Goal: Task Accomplishment & Management: Complete application form

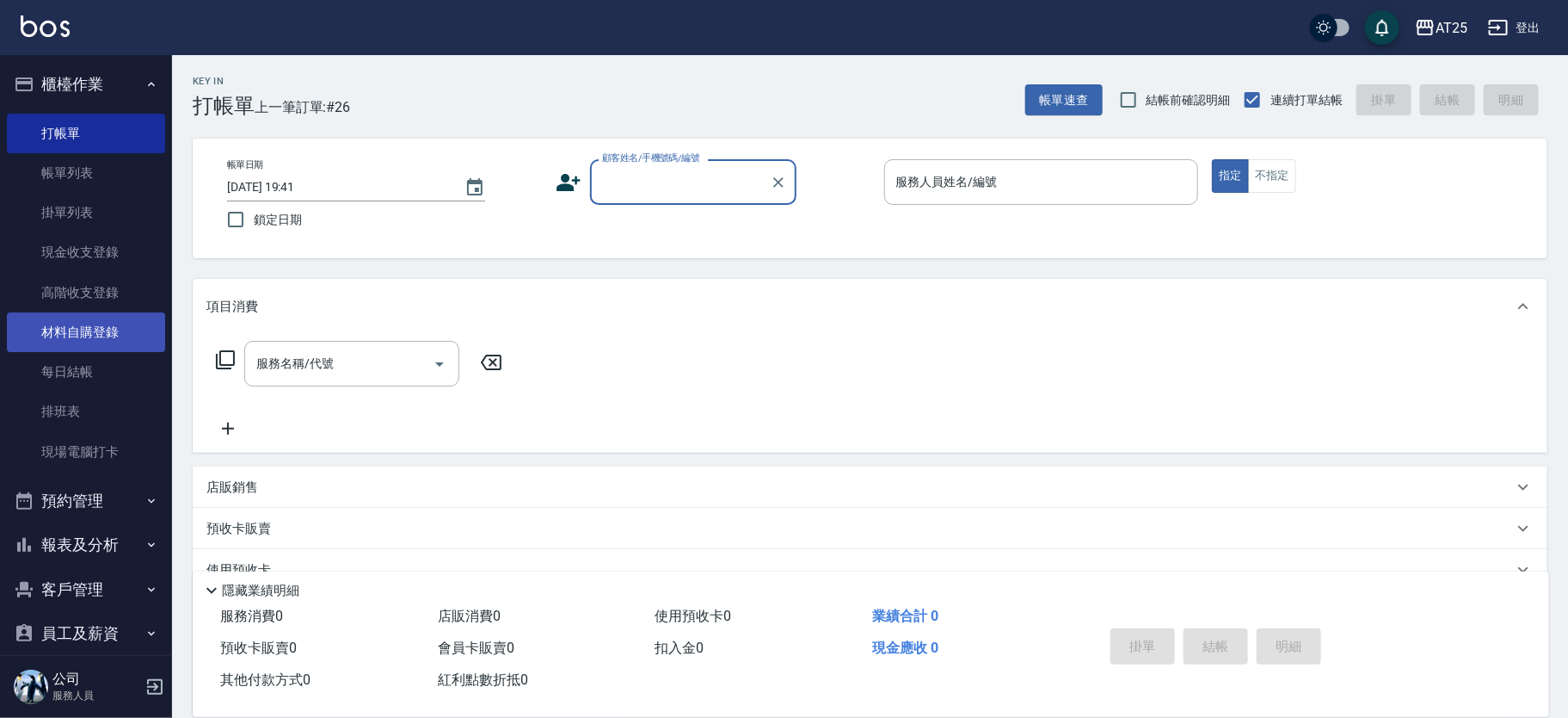
click at [105, 332] on link "材料自購登錄" at bounding box center [86, 333] width 158 height 40
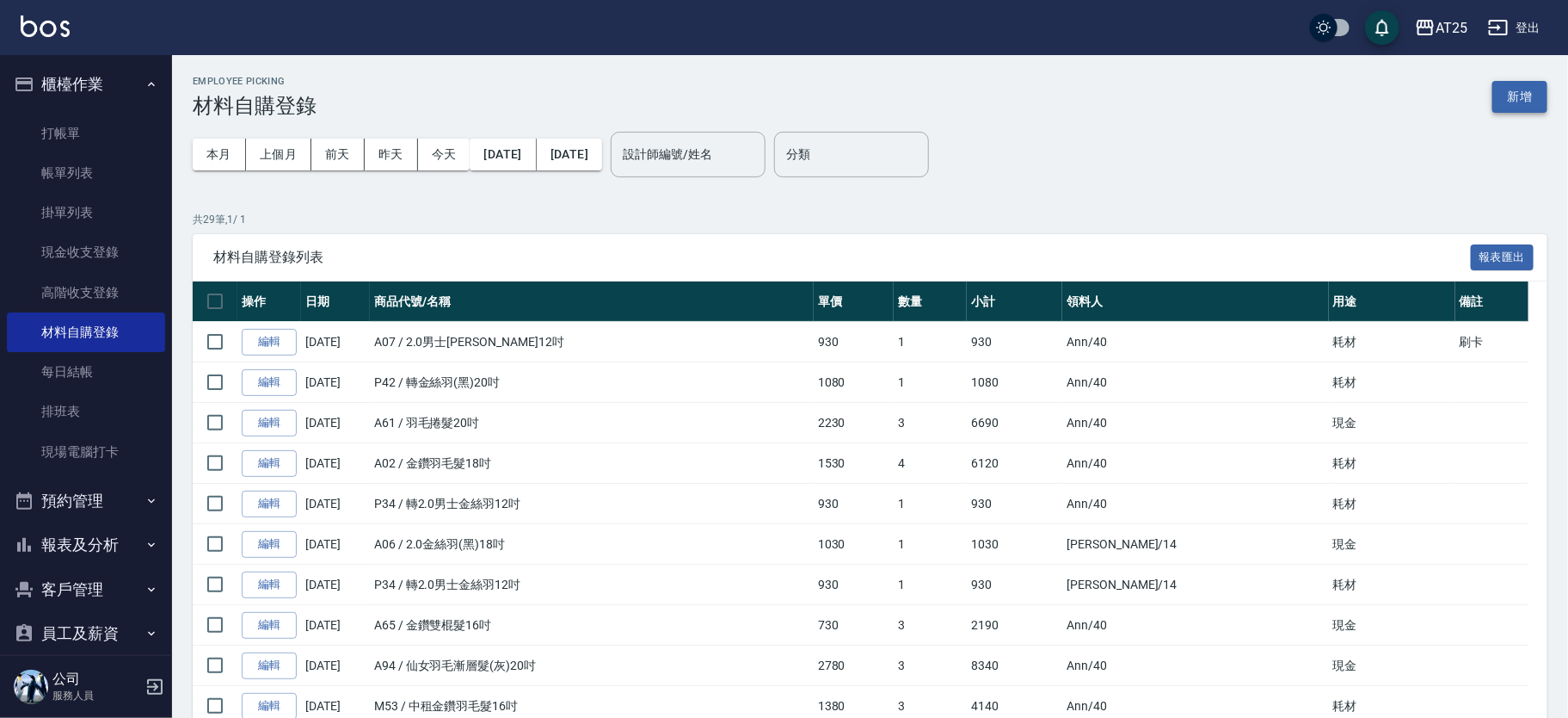
click at [1511, 83] on button "新增" at bounding box center [1520, 96] width 55 height 31
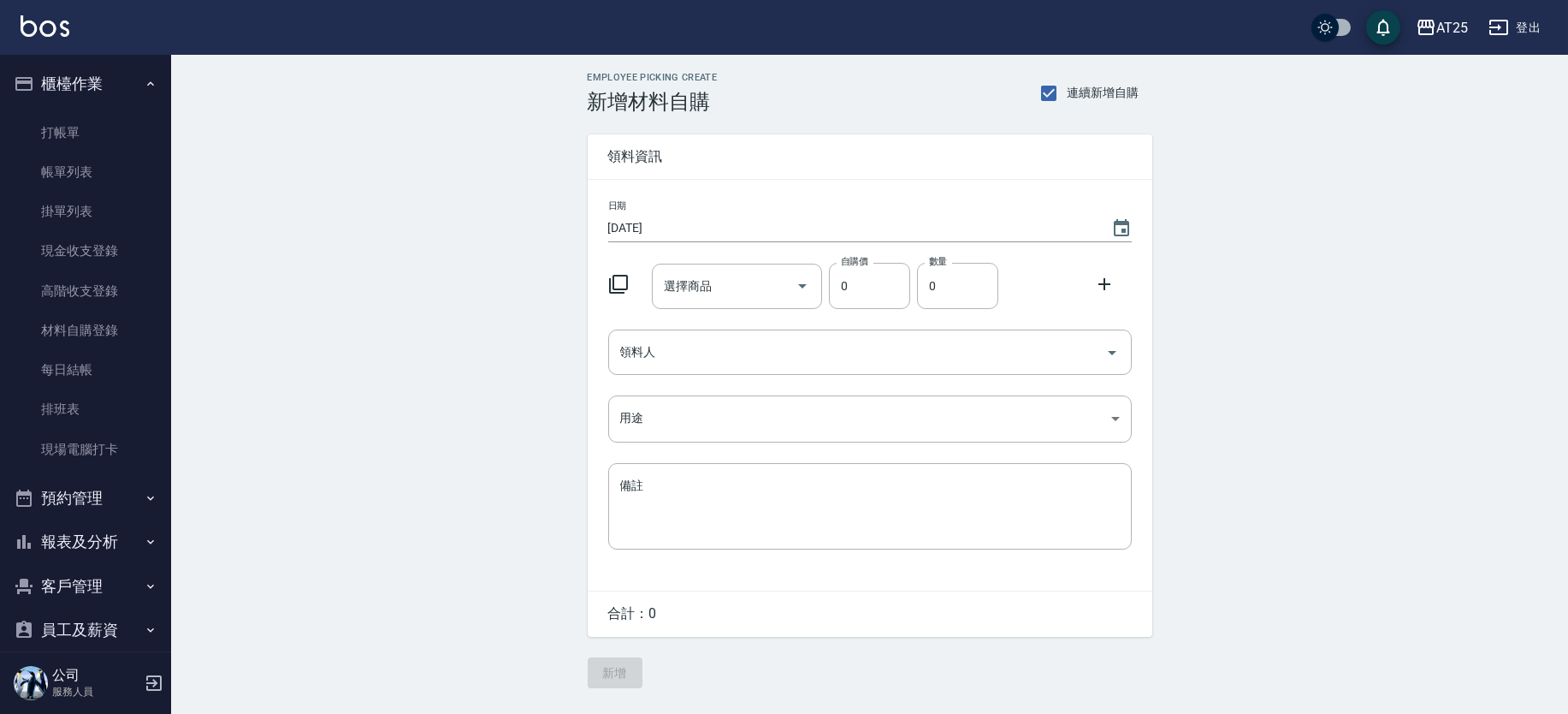
click at [706, 282] on div "選擇商品 選擇商品" at bounding box center [738, 286] width 171 height 46
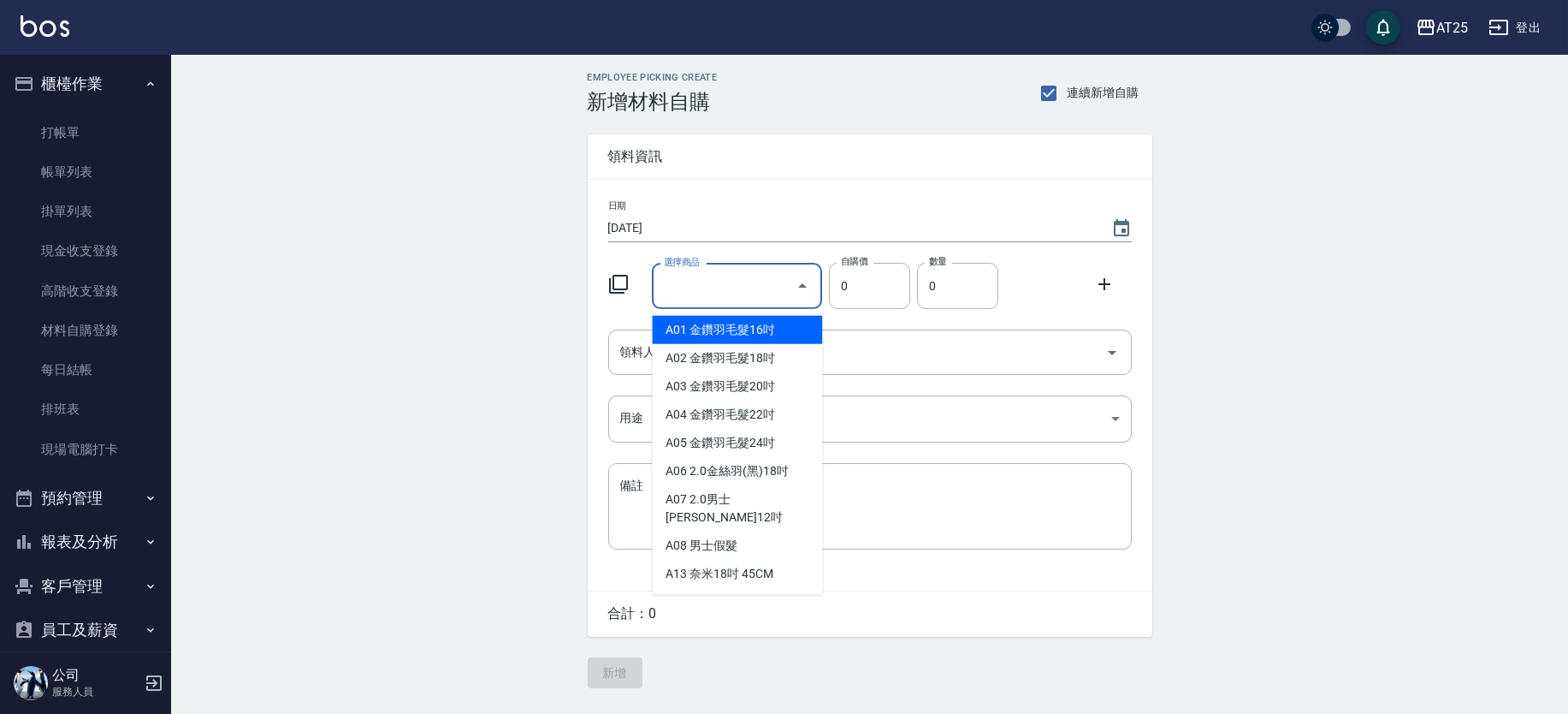
click at [619, 293] on icon at bounding box center [619, 284] width 19 height 19
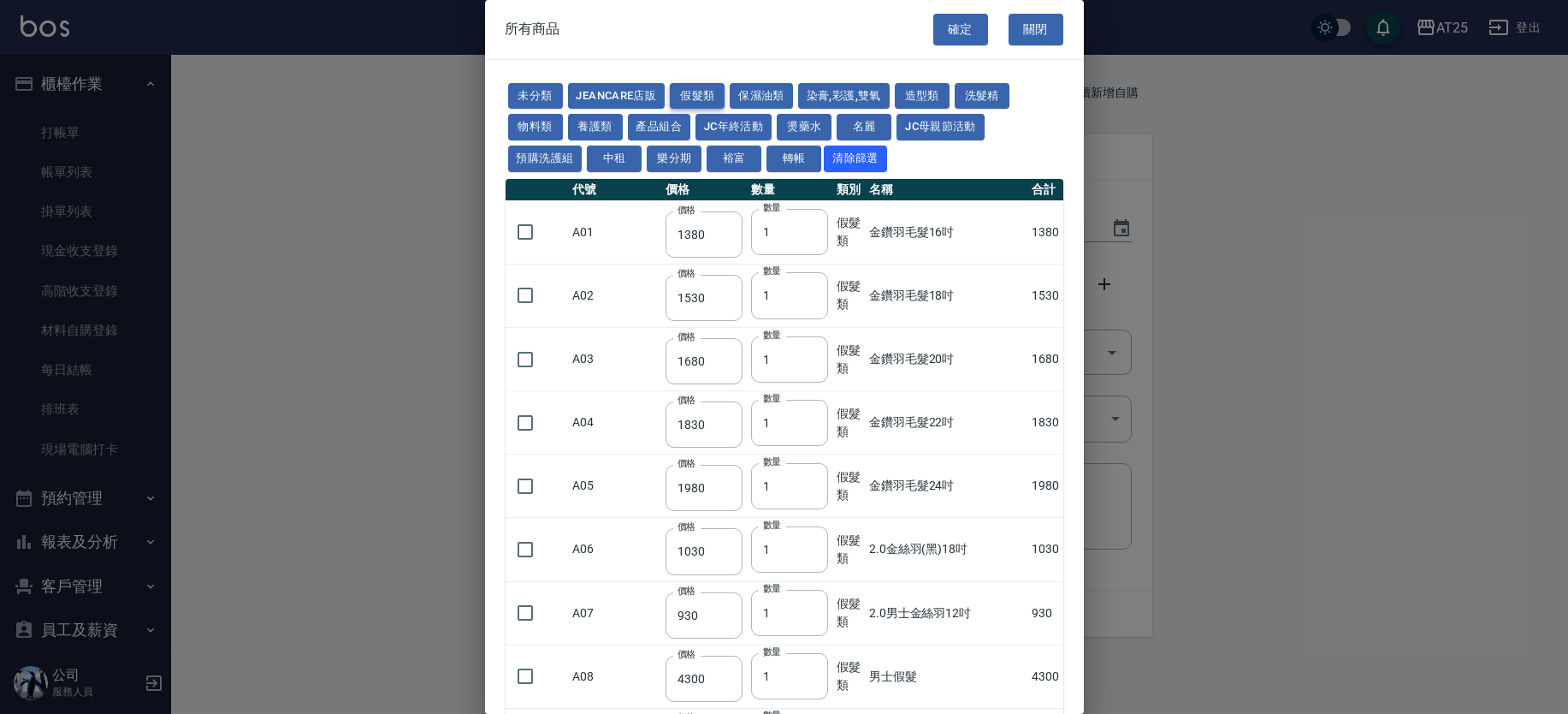
click at [705, 89] on button "假髮類" at bounding box center [698, 97] width 55 height 27
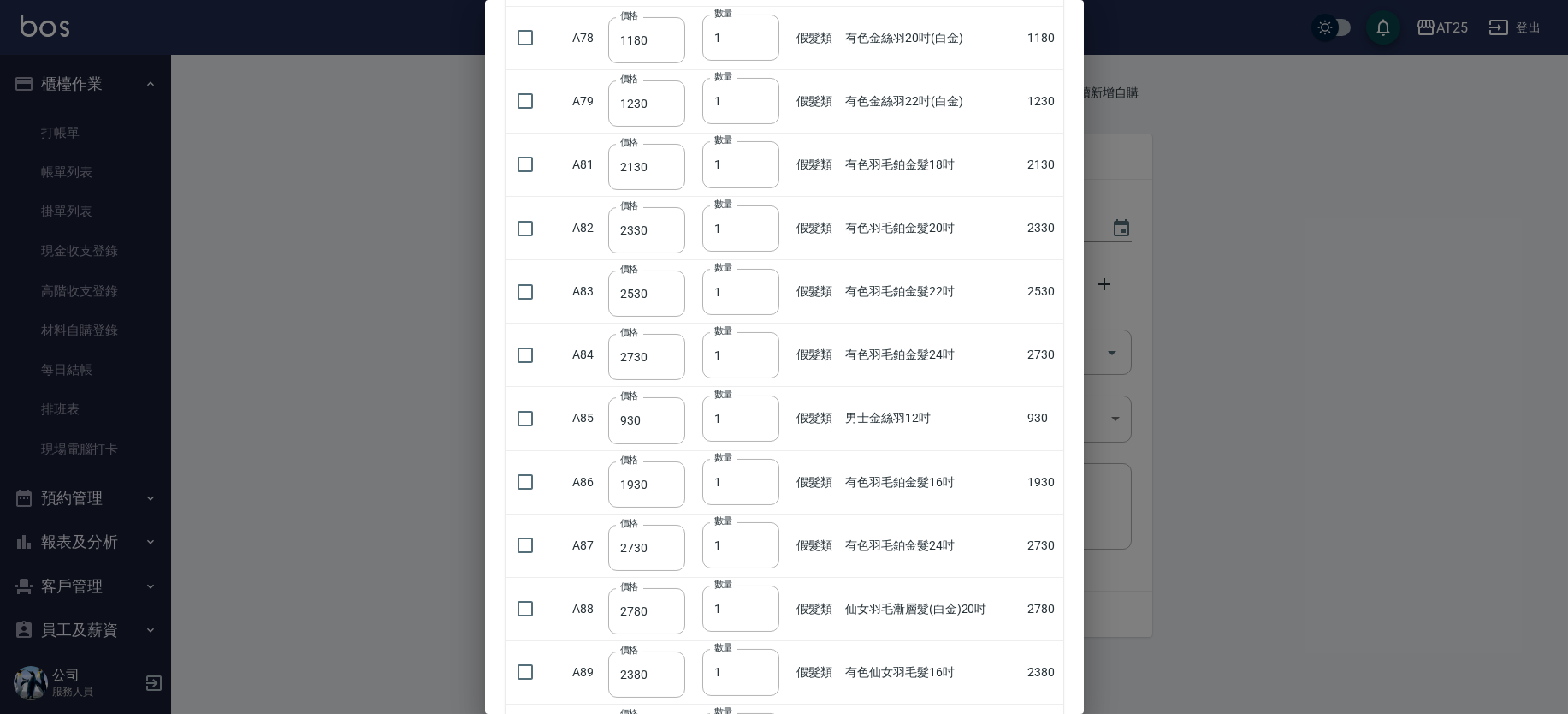
scroll to position [4118, 0]
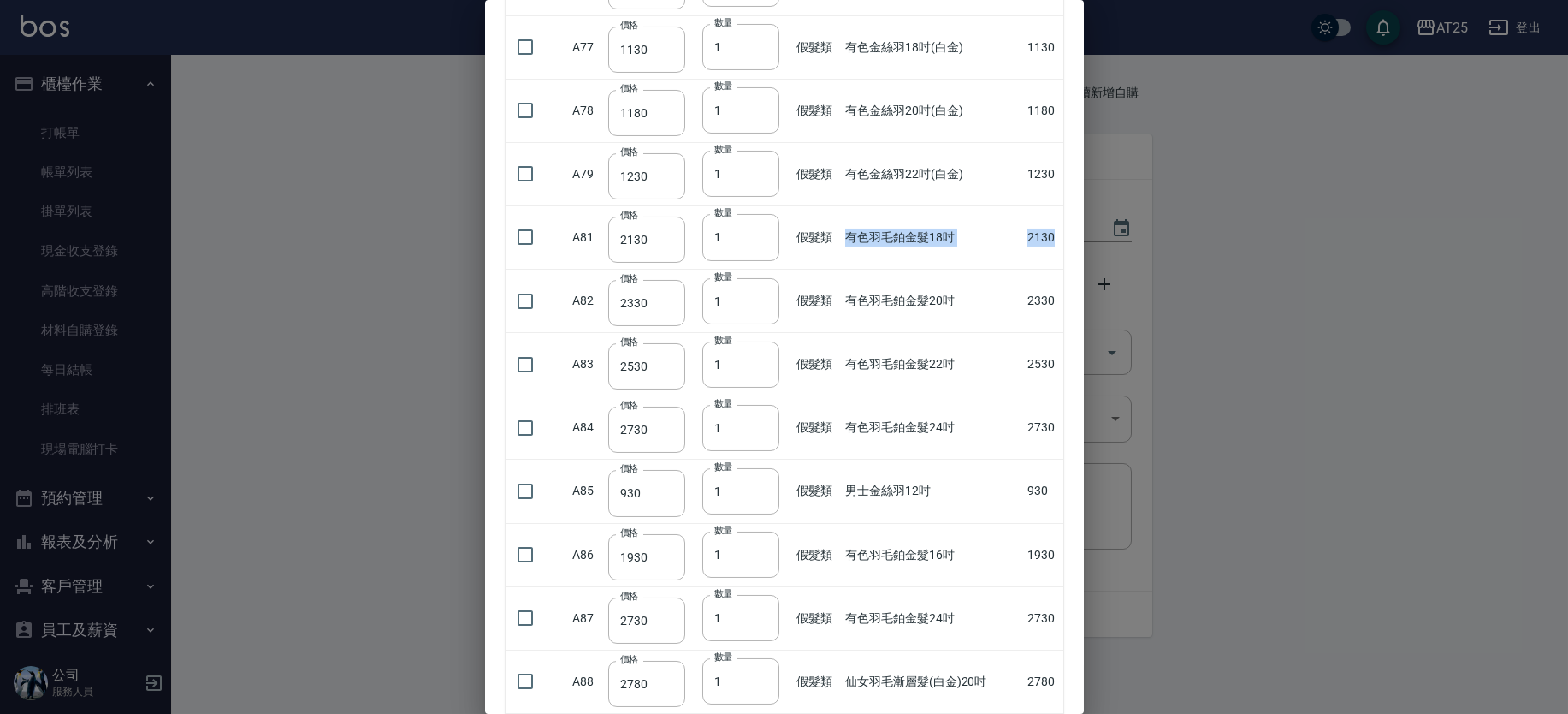
drag, startPoint x: 843, startPoint y: 233, endPoint x: 793, endPoint y: 225, distance: 50.6
click at [1045, 246] on tr "A81 價格 2130 價格 數量 1 數量 假髮類 有色羽毛鉑金髮18吋 2130" at bounding box center [784, 237] width 557 height 64
type input "2"
click at [757, 227] on input "2" at bounding box center [740, 237] width 77 height 46
click at [515, 232] on input "checkbox" at bounding box center [525, 237] width 36 height 36
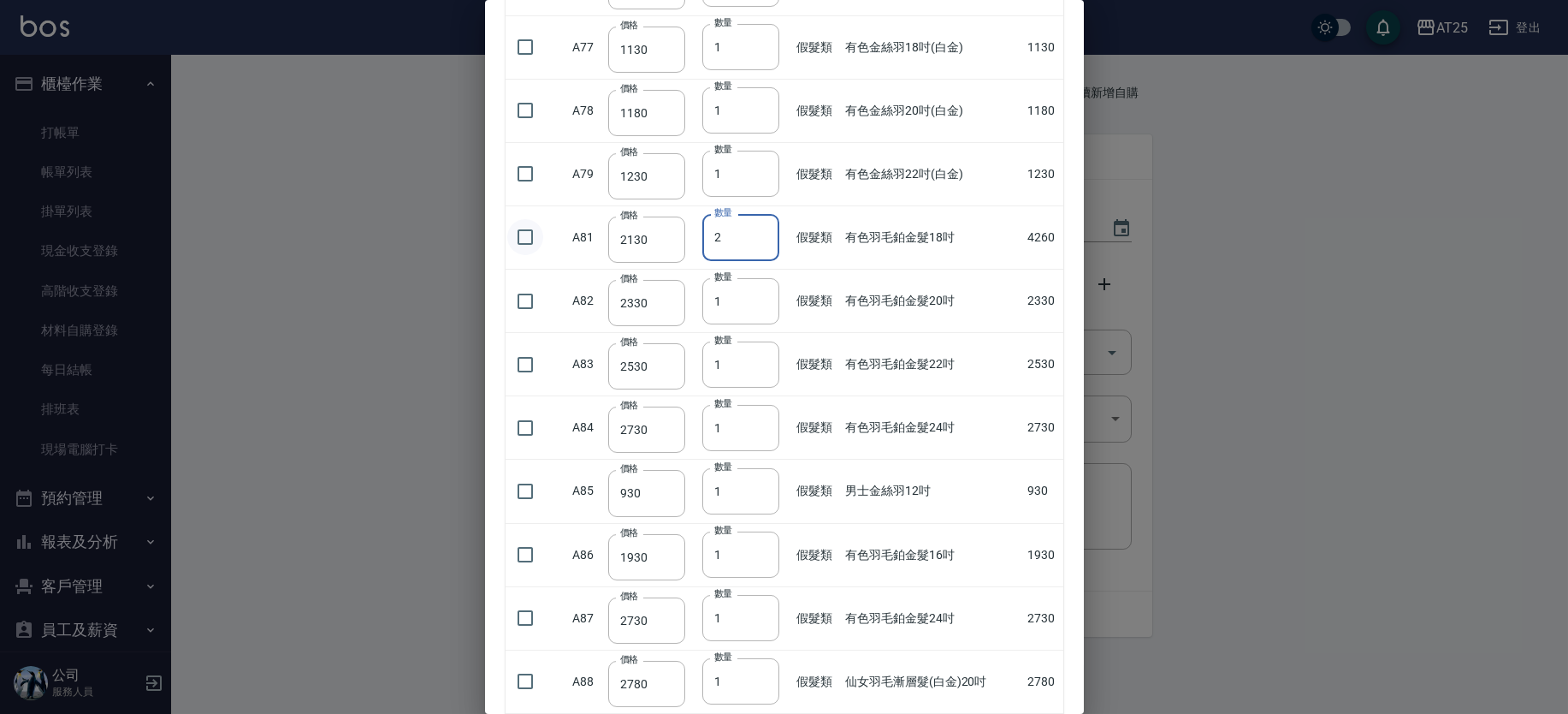
checkbox input "true"
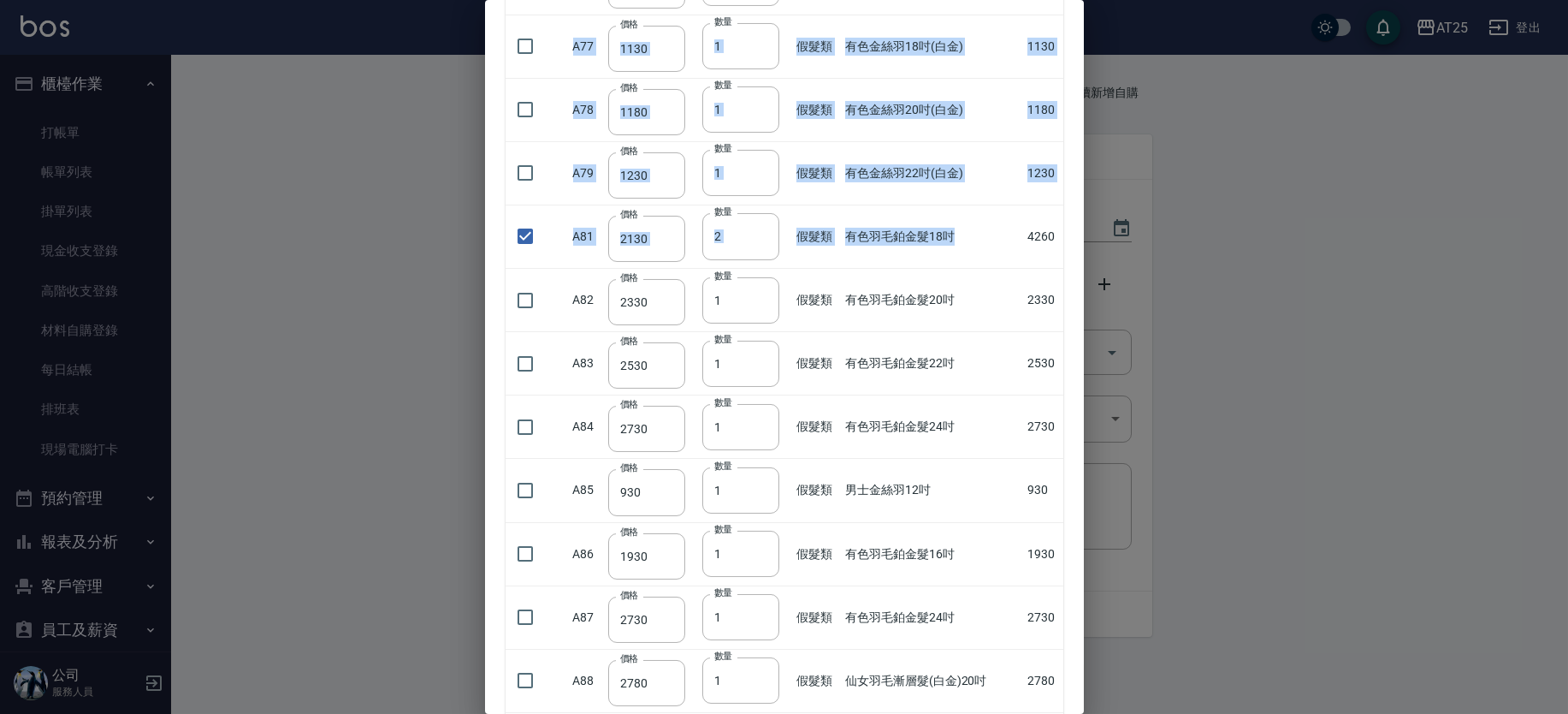
drag, startPoint x: 1017, startPoint y: 229, endPoint x: 1058, endPoint y: 224, distance: 41.3
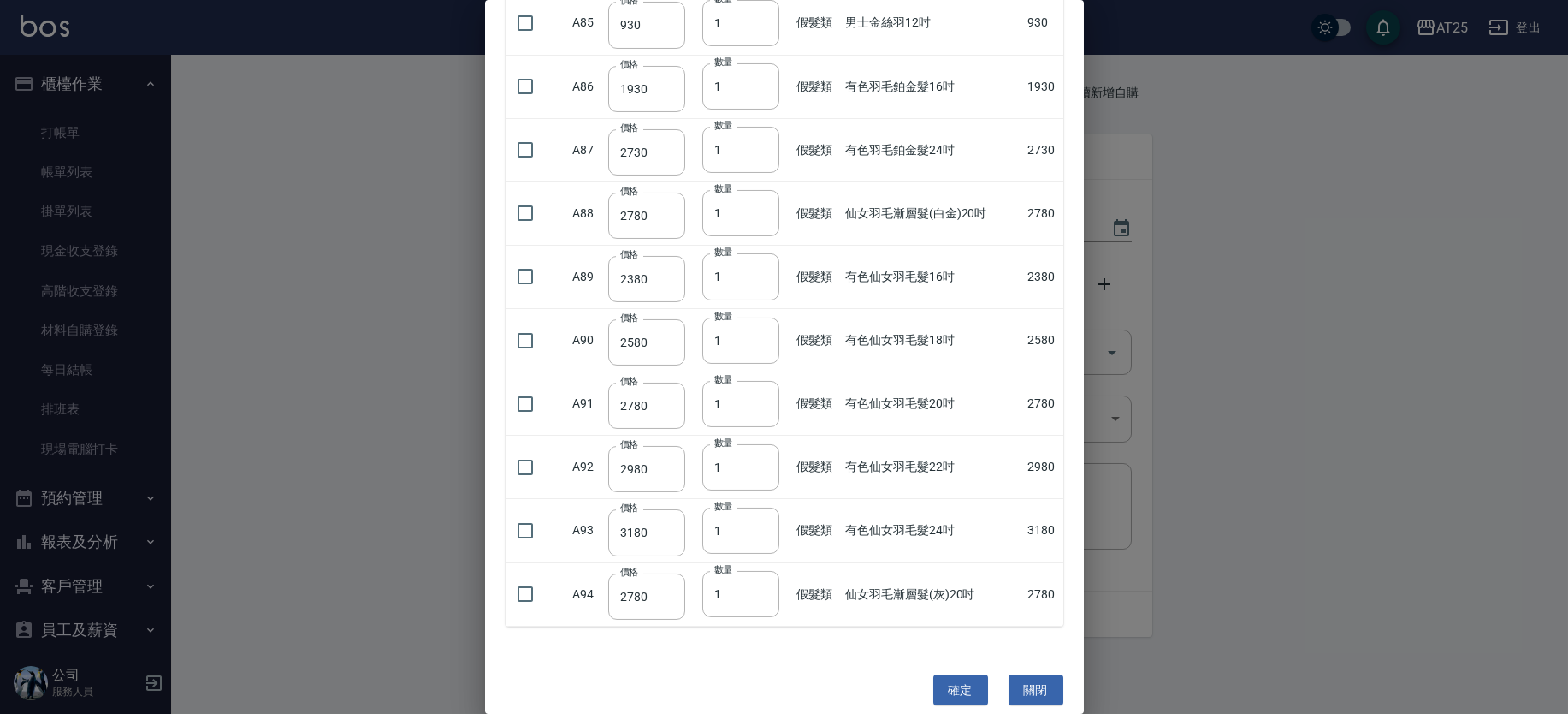
scroll to position [4599, 0]
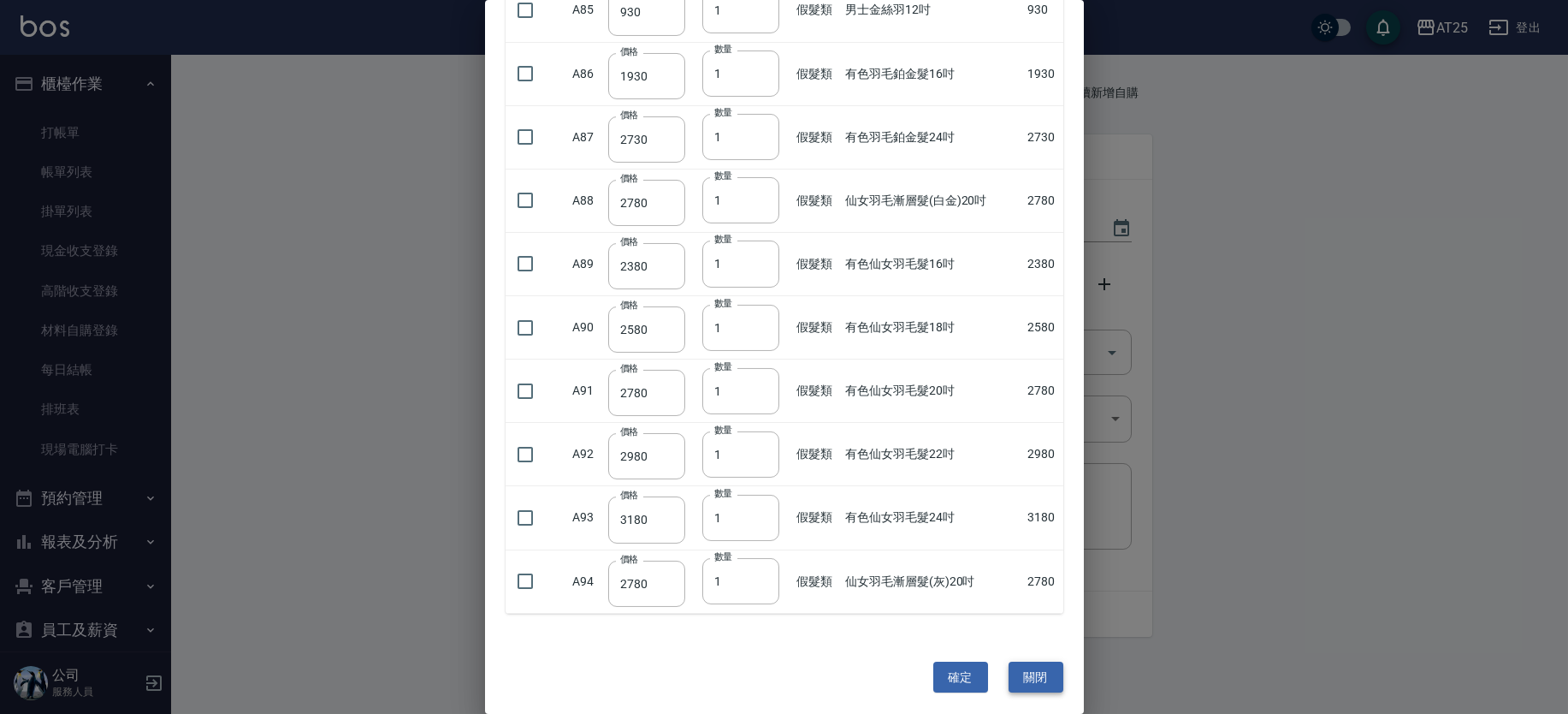
click at [1039, 675] on button "關閉" at bounding box center [1036, 677] width 55 height 31
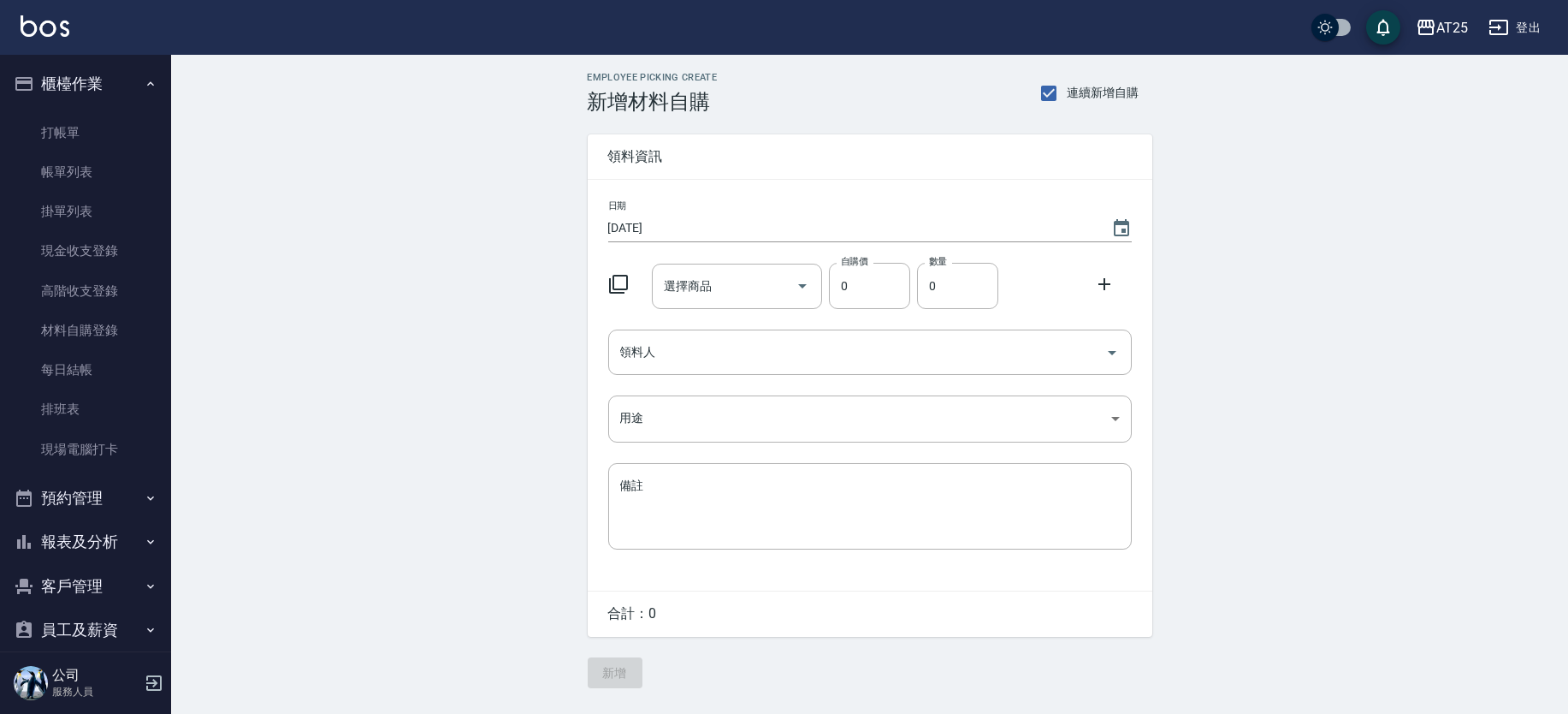
click at [611, 283] on icon at bounding box center [619, 284] width 21 height 21
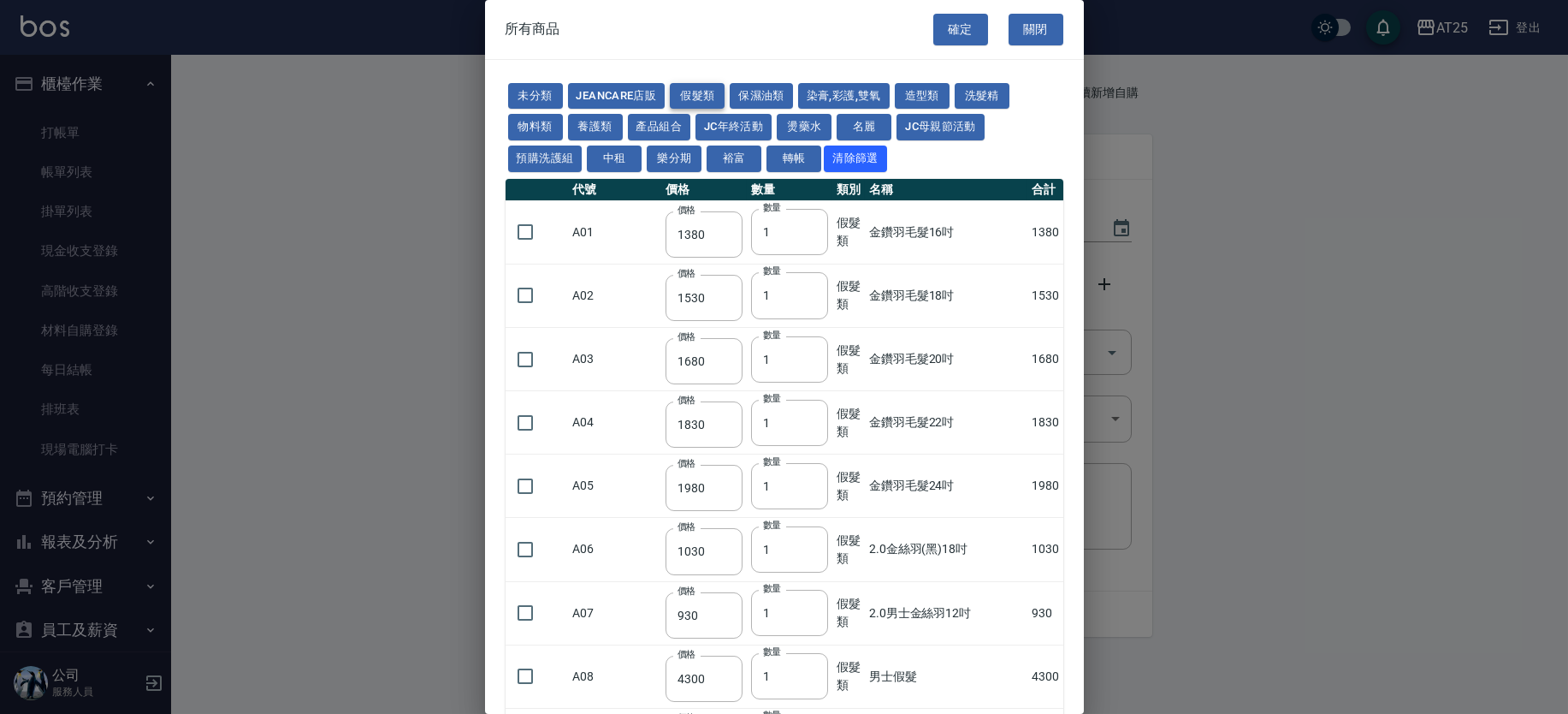
click at [695, 93] on button "假髮類" at bounding box center [698, 97] width 55 height 27
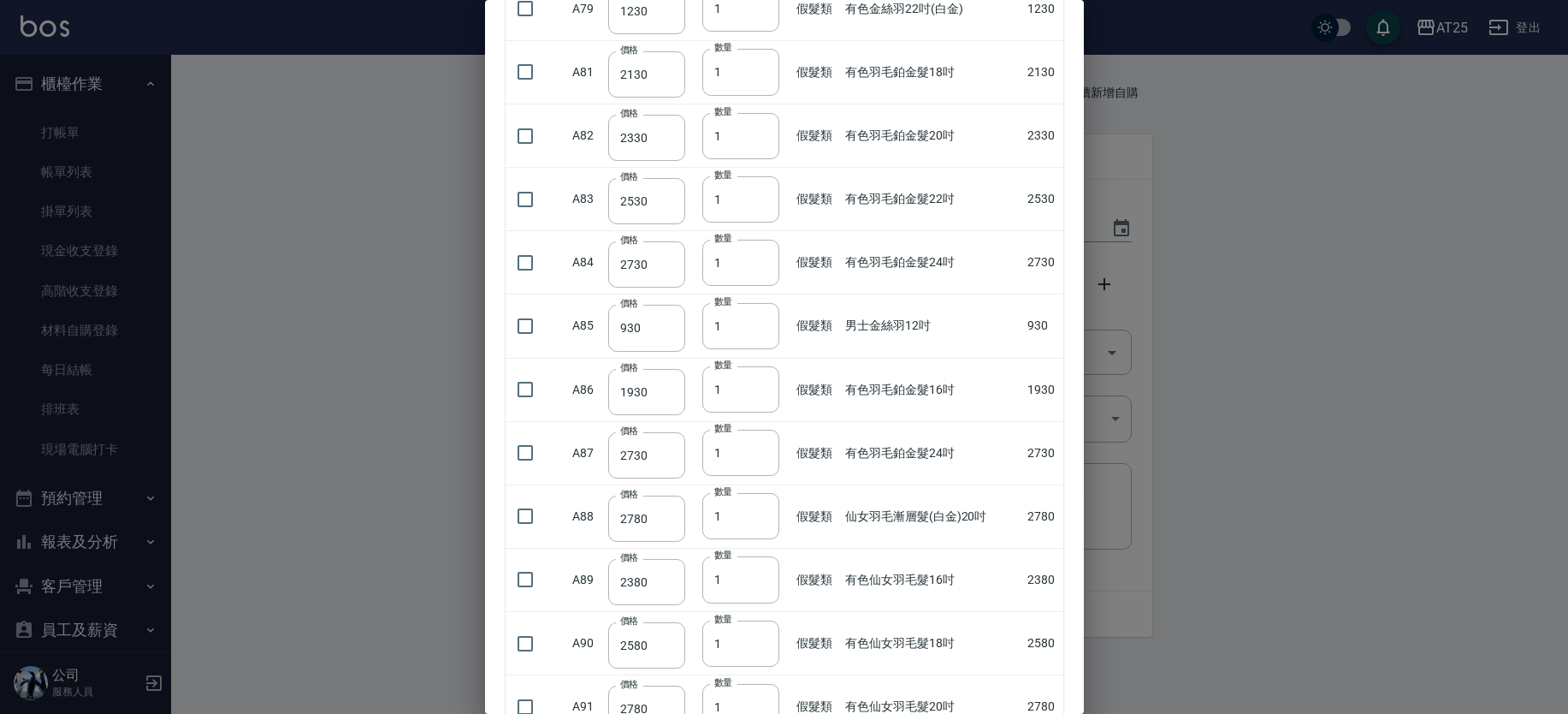
scroll to position [4338, 0]
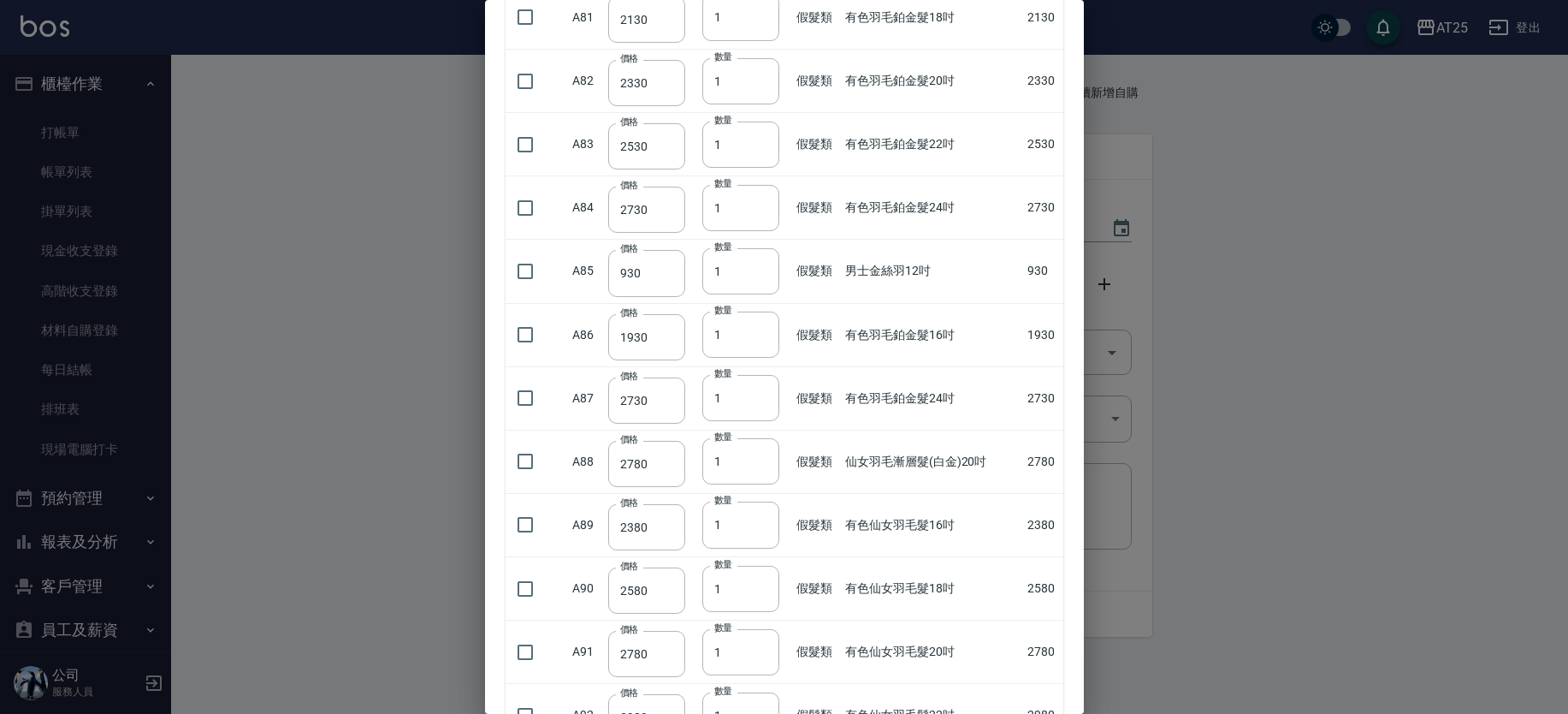
drag, startPoint x: 1074, startPoint y: 601, endPoint x: 1069, endPoint y: 589, distance: 13.0
drag, startPoint x: 1067, startPoint y: 596, endPoint x: 1066, endPoint y: 584, distance: 12.0
click at [529, 16] on input "checkbox" at bounding box center [525, 17] width 36 height 36
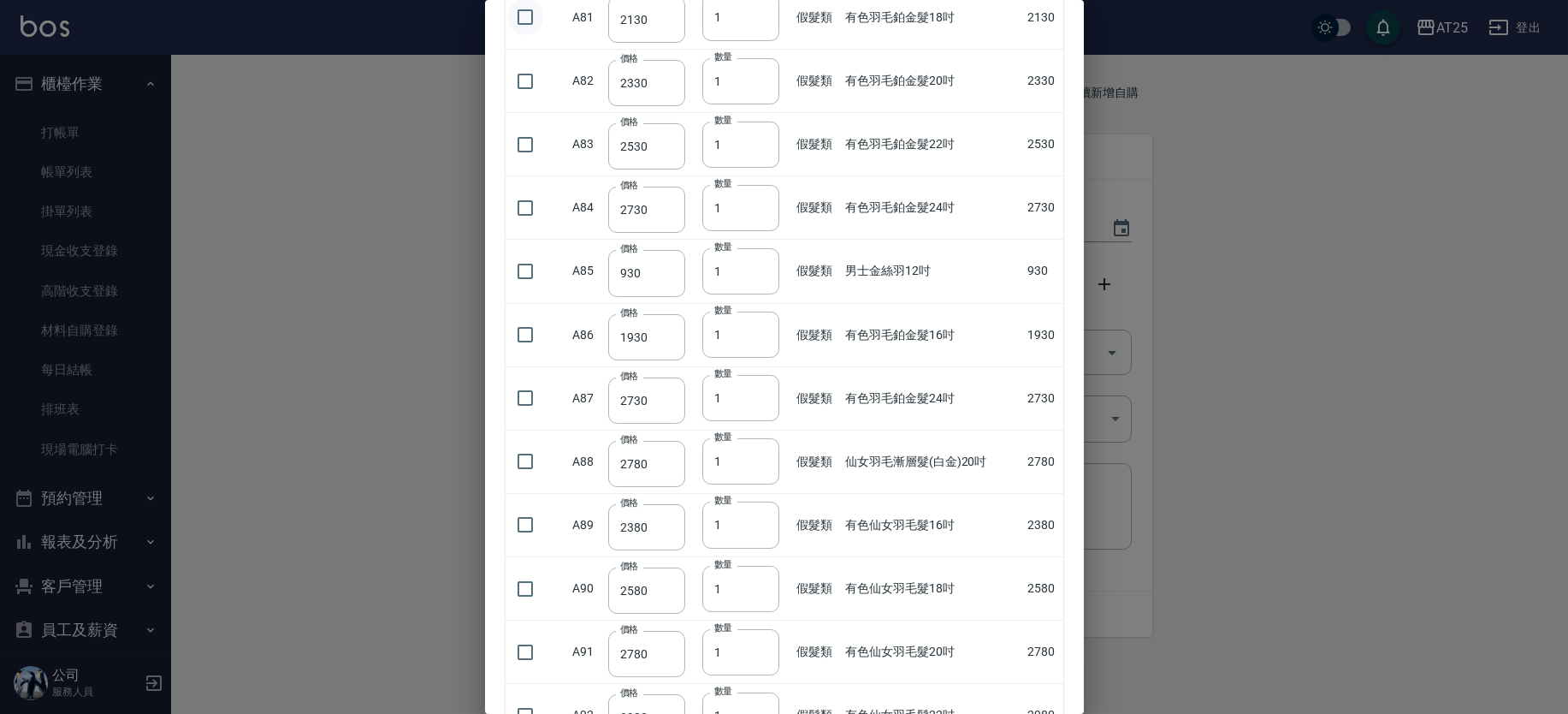
checkbox input "true"
type input "2"
click at [761, 9] on input "2" at bounding box center [740, 17] width 77 height 46
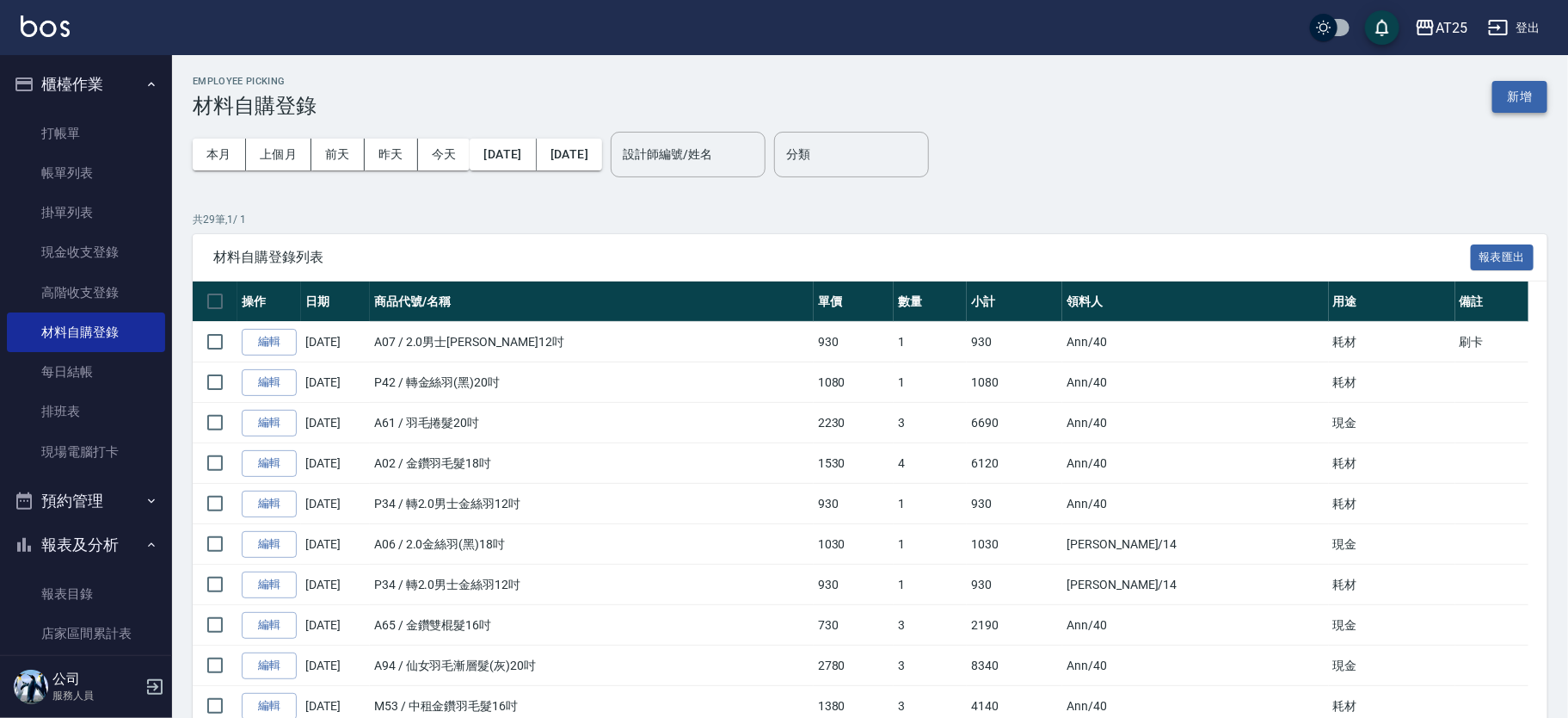
click at [1512, 96] on button "新增" at bounding box center [1520, 96] width 55 height 31
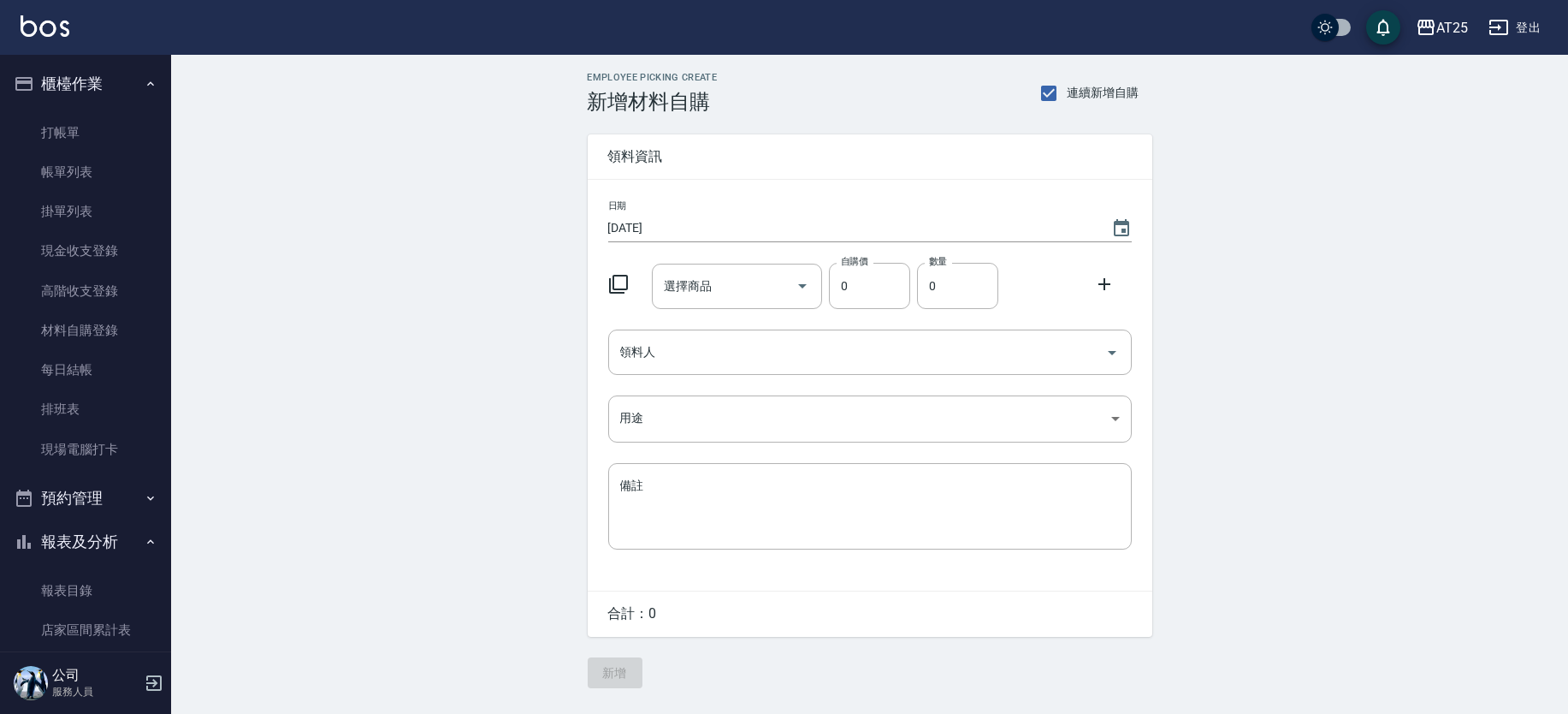
click at [618, 284] on icon at bounding box center [619, 284] width 21 height 21
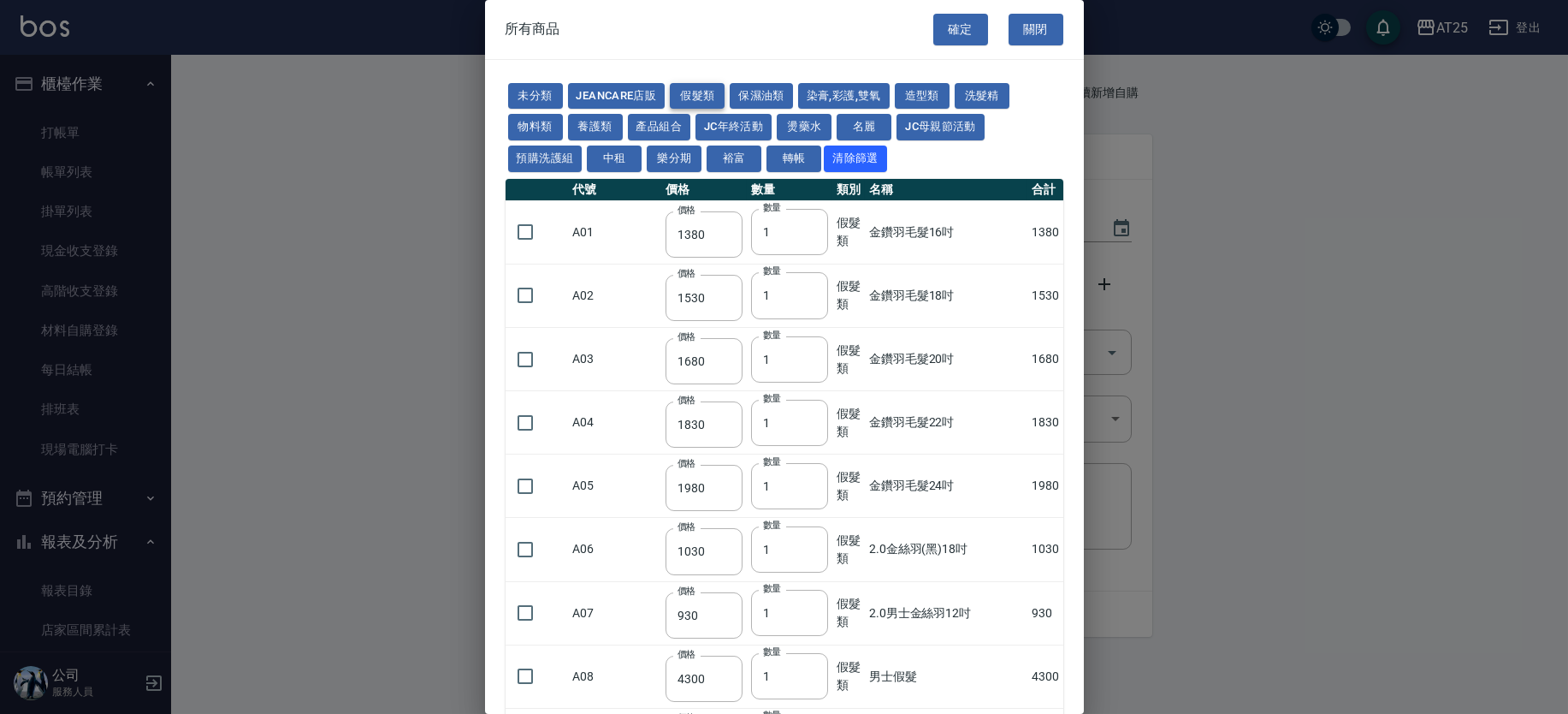
click at [710, 95] on button "假髮類" at bounding box center [698, 97] width 55 height 27
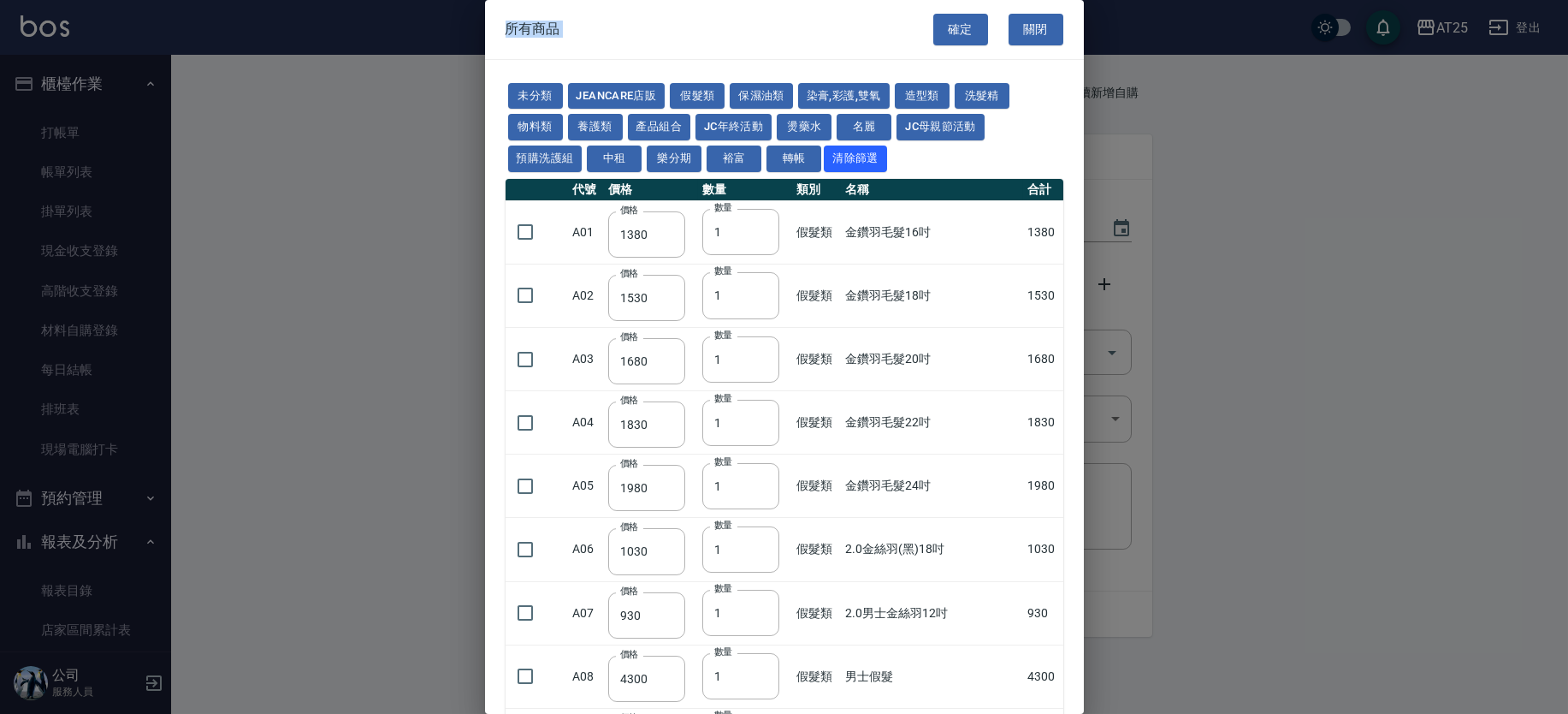
drag, startPoint x: 1084, startPoint y: 64, endPoint x: 1073, endPoint y: 119, distance: 56.1
click at [1085, 197] on div "所有商品 確定 關閉 未分類 JeanCare店販 假髮類 保濕油類 染膏,彩護,雙氧 造型類 洗髮精 物料類 養護類 產品組合 JC年終活動 燙藥水 名麗 …" at bounding box center [784, 357] width 1568 height 714
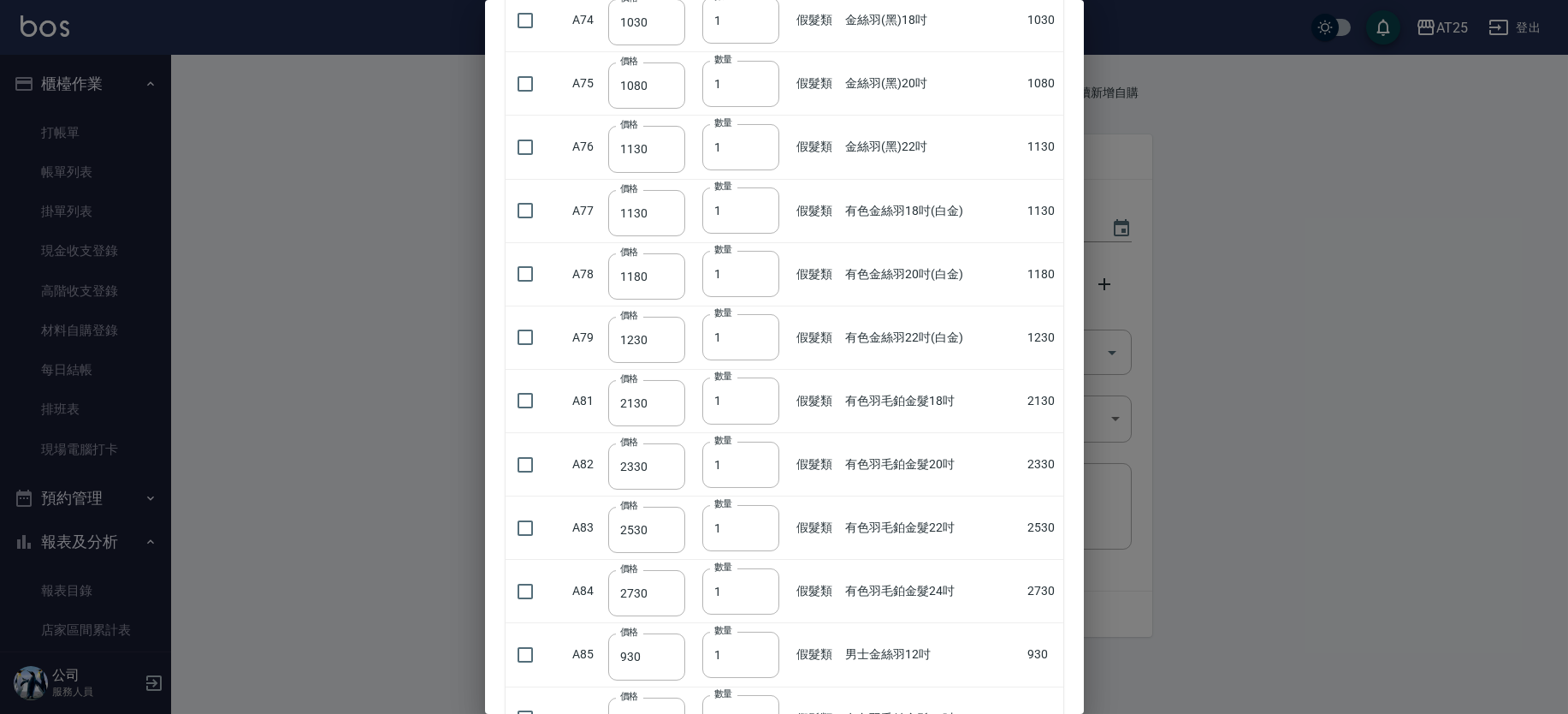
scroll to position [3961, 0]
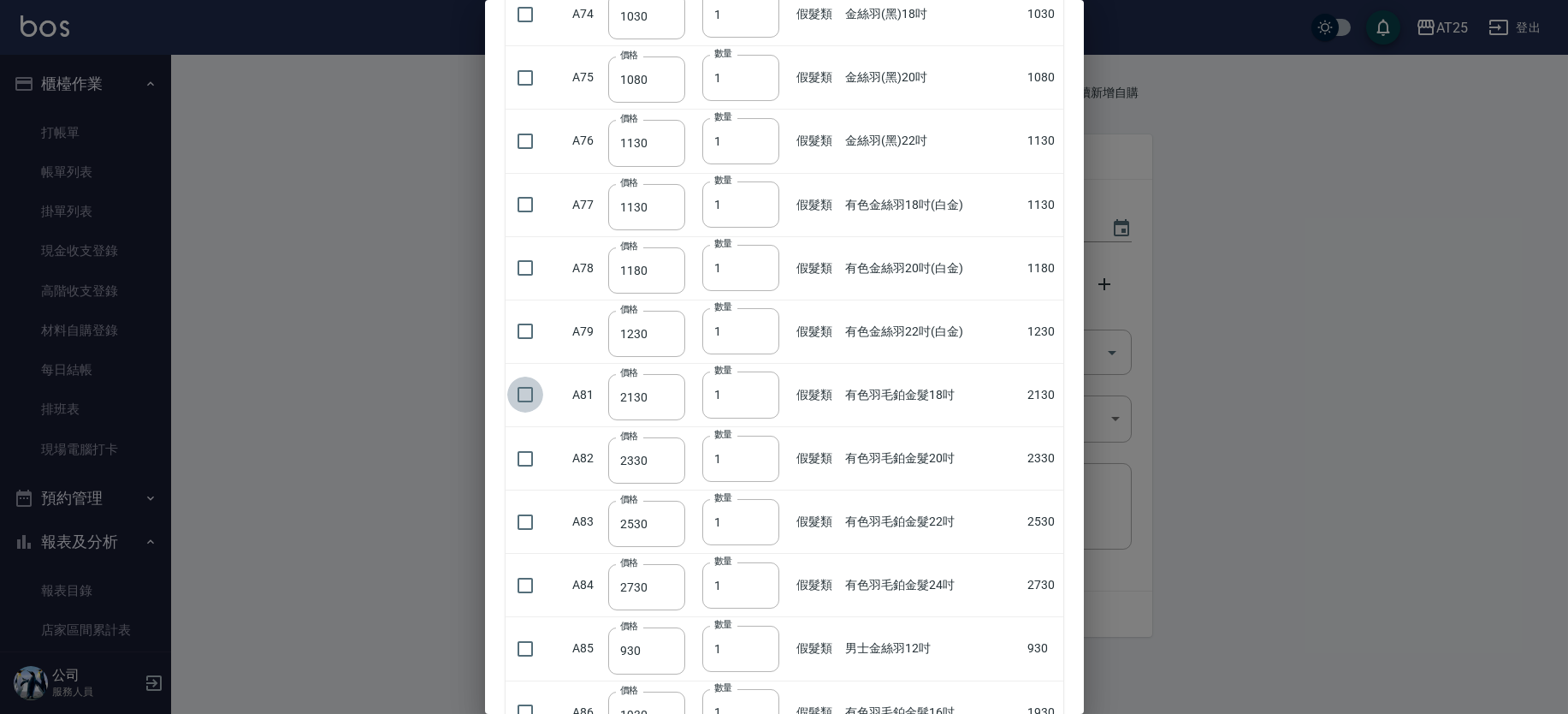
click at [526, 391] on input "checkbox" at bounding box center [525, 394] width 36 height 36
checkbox input "true"
type input "2"
click at [757, 385] on input "2" at bounding box center [740, 394] width 77 height 46
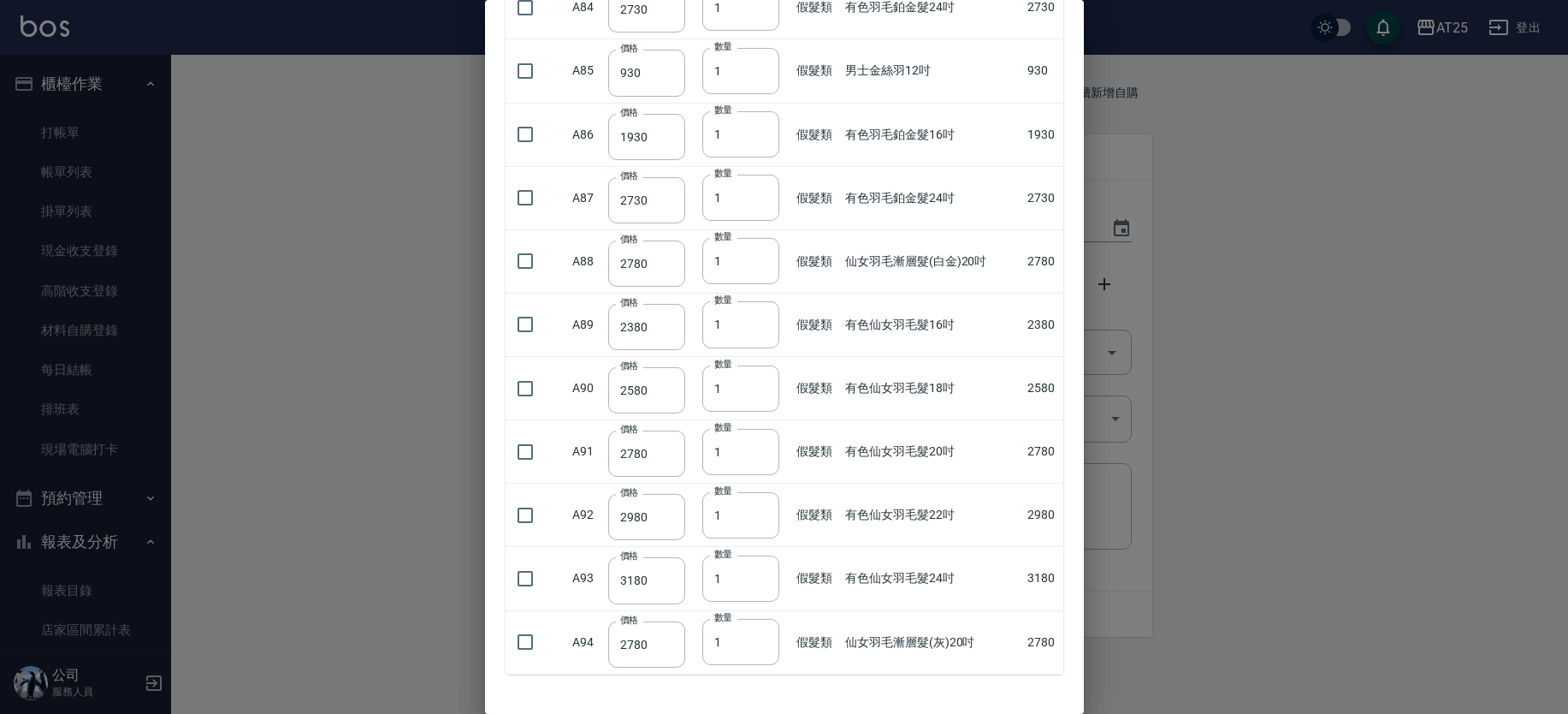
scroll to position [4599, 0]
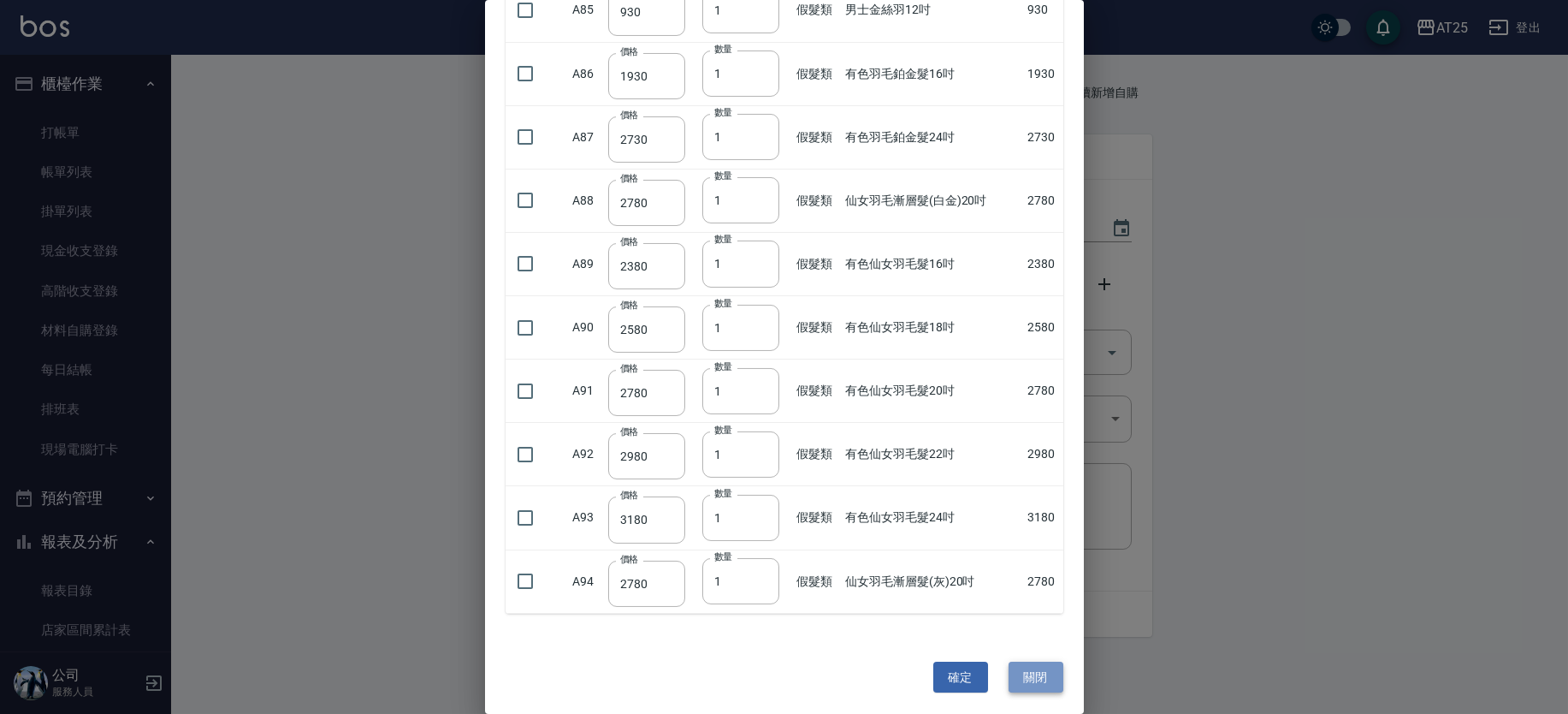
click at [1030, 672] on button "關閉" at bounding box center [1036, 677] width 55 height 31
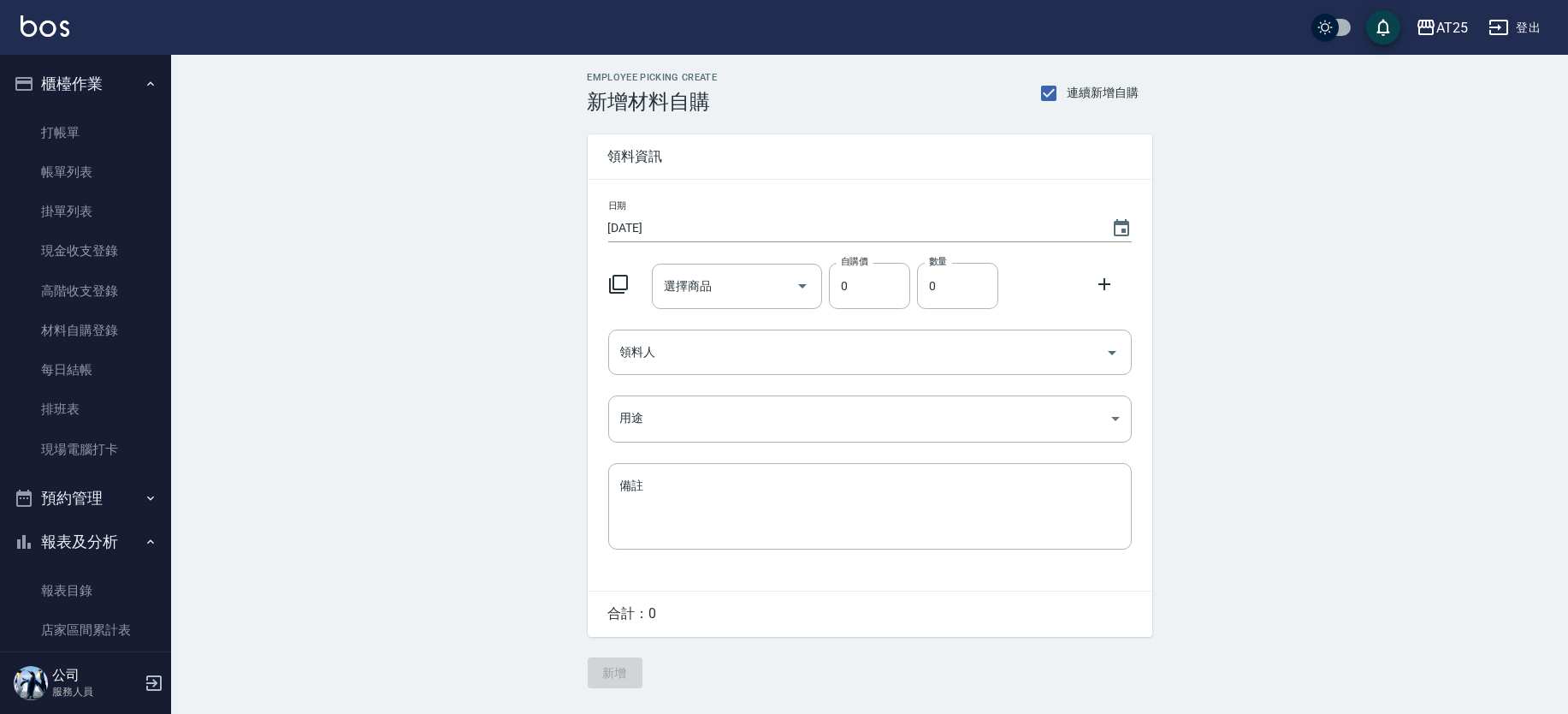
click at [611, 279] on icon at bounding box center [619, 284] width 21 height 21
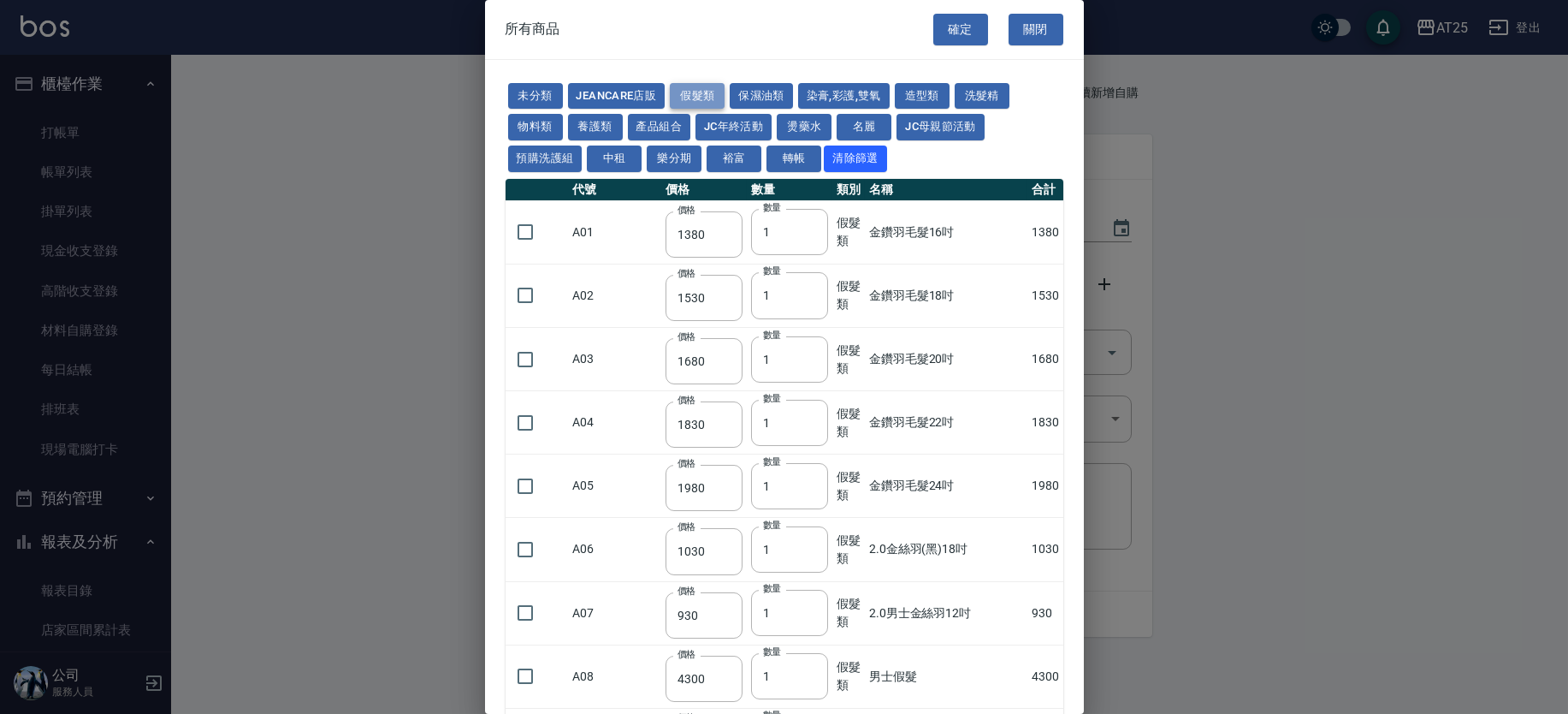
click at [697, 91] on button "假髮類" at bounding box center [698, 97] width 55 height 27
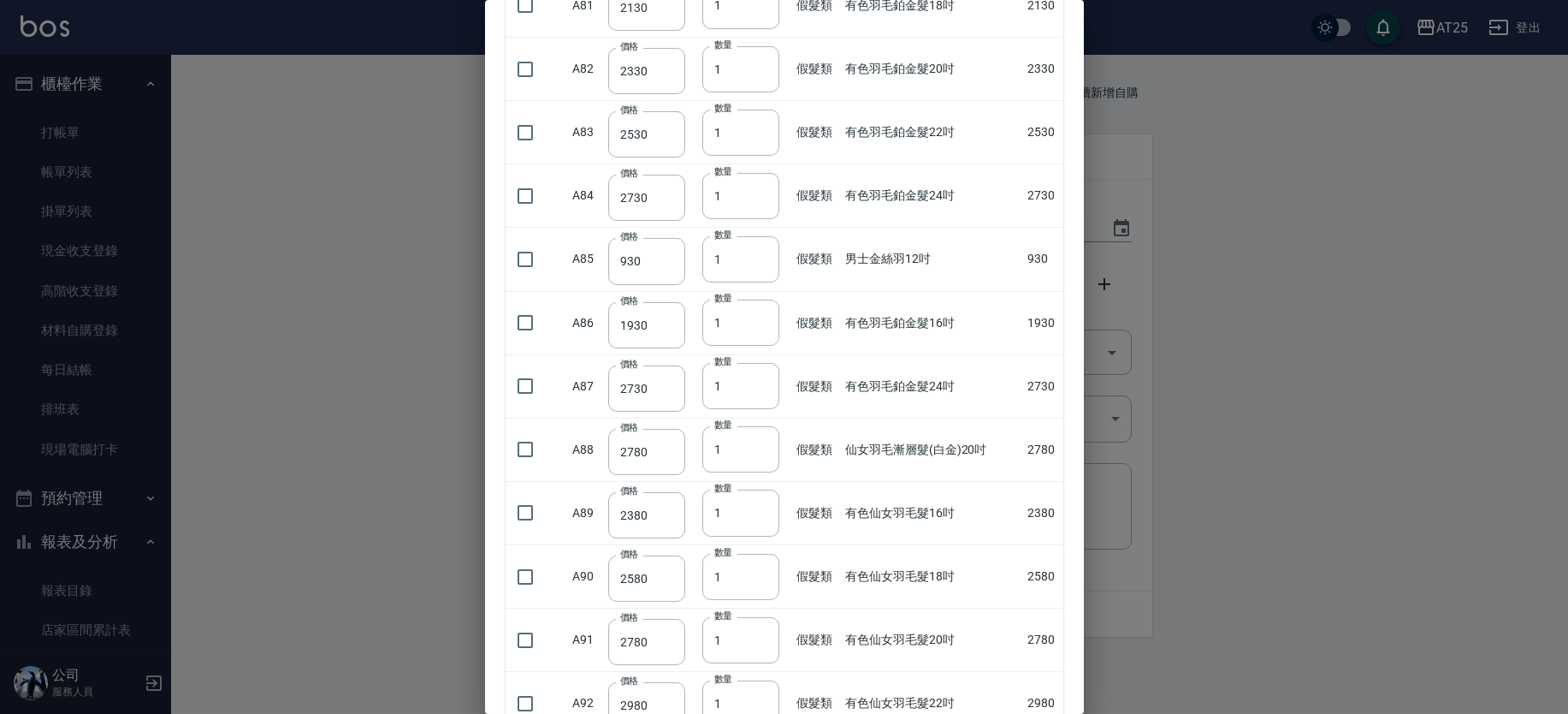
scroll to position [4501, 0]
